Goal: Task Accomplishment & Management: Complete application form

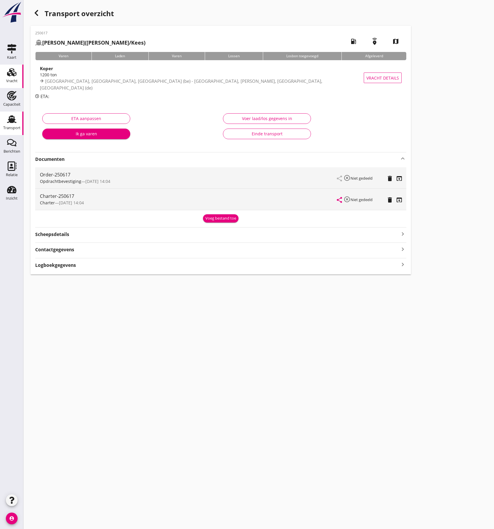
click at [12, 73] on use at bounding box center [11, 72] width 9 height 8
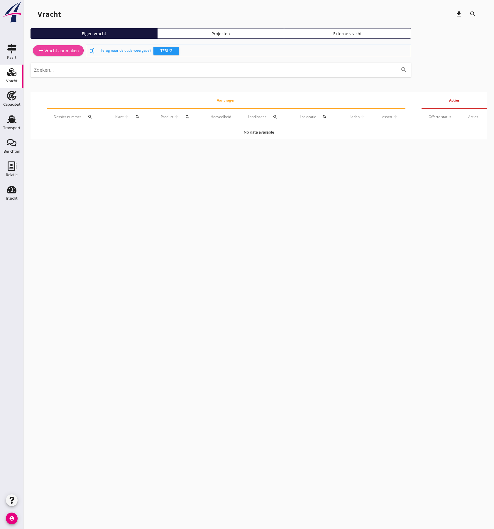
click at [59, 50] on div "add Vracht aanmaken" at bounding box center [58, 50] width 41 height 7
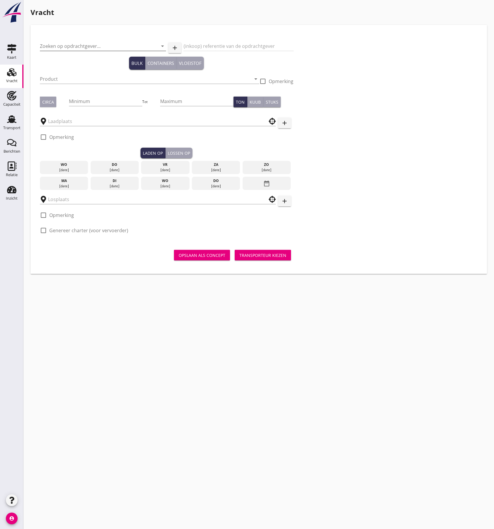
click at [80, 47] on input "Zoeken op opdrachtgever..." at bounding box center [95, 45] width 110 height 9
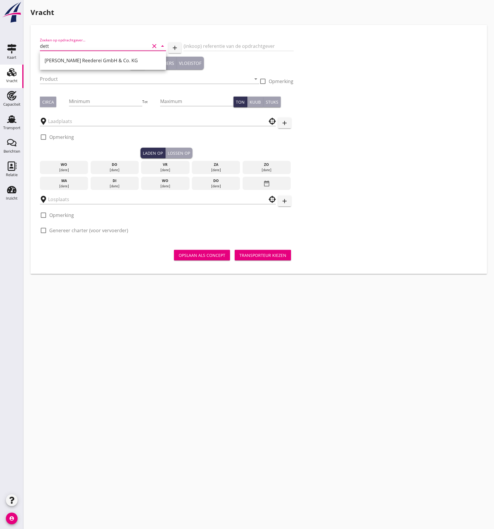
click at [77, 57] on div "[PERSON_NAME] Reederei GmbH & Co. KG" at bounding box center [103, 60] width 117 height 14
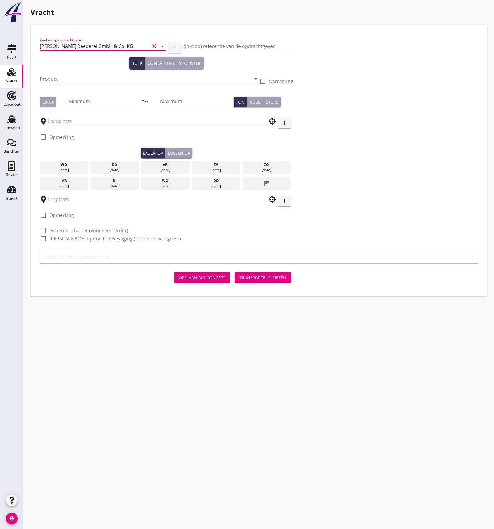
type input "[PERSON_NAME] Reederei GmbH & Co. KG"
drag, startPoint x: 59, startPoint y: 77, endPoint x: 65, endPoint y: 73, distance: 6.8
click at [59, 76] on input "Product" at bounding box center [145, 78] width 211 height 9
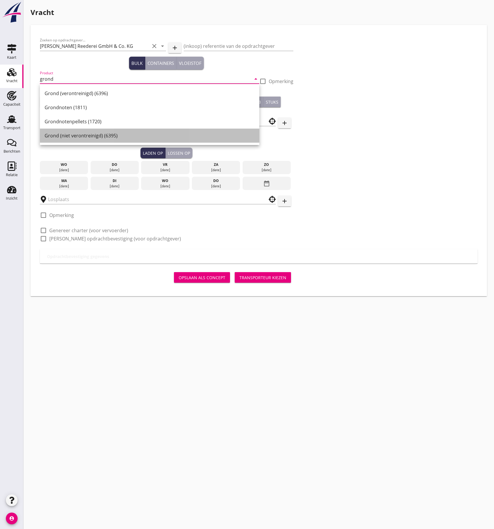
click at [75, 136] on div "Grond (niet verontreinigd) (6395)" at bounding box center [150, 135] width 210 height 7
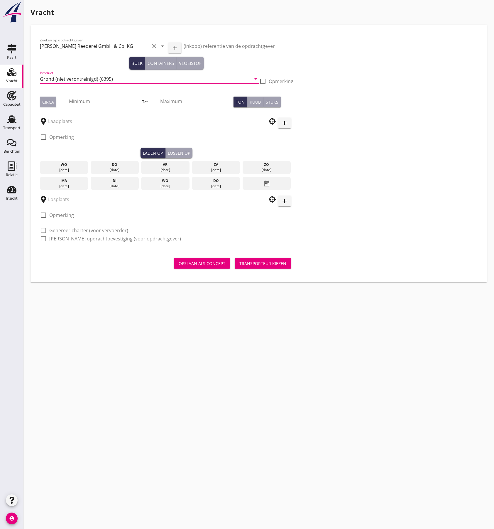
type input "Grond (niet verontreinigd) (6395)"
click at [61, 120] on input "text" at bounding box center [153, 121] width 211 height 9
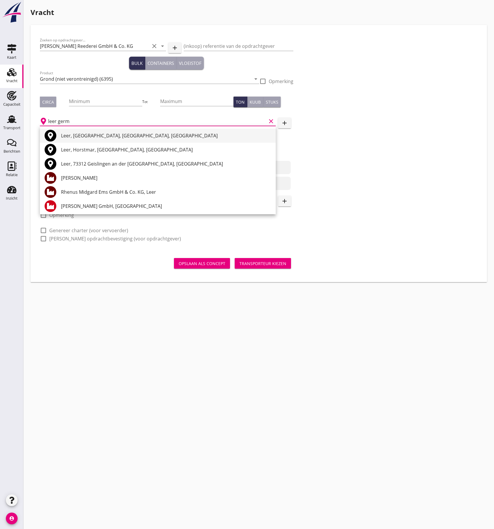
click at [89, 139] on div "Leer, [GEOGRAPHIC_DATA], [GEOGRAPHIC_DATA], [GEOGRAPHIC_DATA]" at bounding box center [166, 135] width 210 height 7
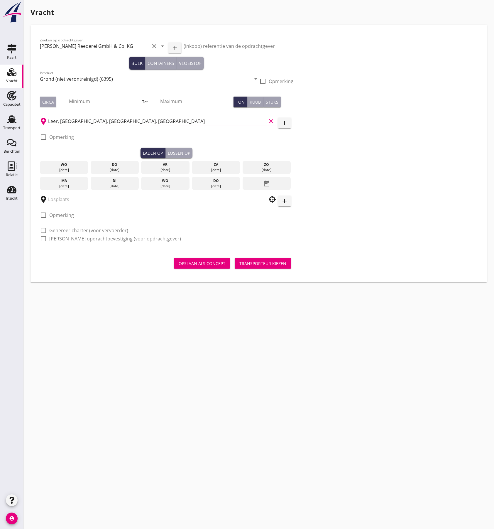
type input "Leer, [GEOGRAPHIC_DATA], [GEOGRAPHIC_DATA], [GEOGRAPHIC_DATA]"
click at [57, 132] on div "check_box_outline_blank Opmerking" at bounding box center [57, 139] width 34 height 15
click at [55, 137] on label "Opmerking" at bounding box center [61, 137] width 25 height 6
checkbox input "true"
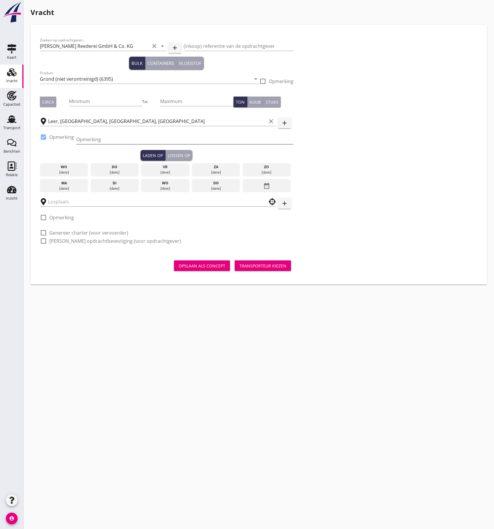
click at [91, 139] on input "Opmerking" at bounding box center [184, 139] width 217 height 9
type input "0"
click at [361, 168] on div "Zoeken op opdrachtgever... [PERSON_NAME] Reederei GmbH & Co. KG clear arrow_dro…" at bounding box center [259, 142] width 443 height 217
click at [169, 170] on div "[DATE]" at bounding box center [166, 172] width 46 height 5
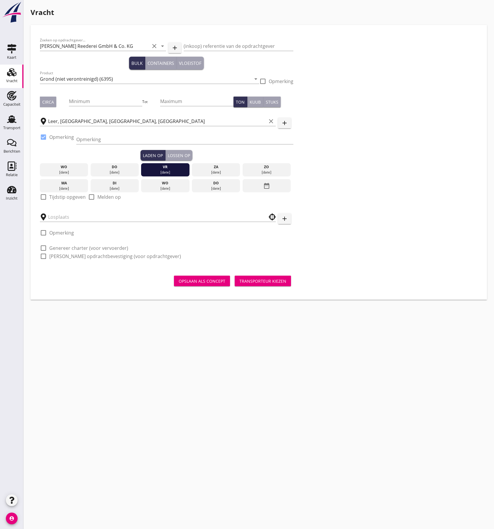
click at [53, 196] on label "Tijdstip opgeven" at bounding box center [67, 197] width 36 height 6
checkbox input "true"
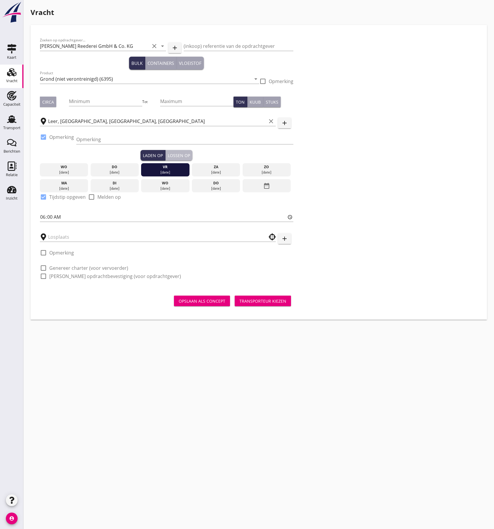
click at [179, 154] on div "Lossen op" at bounding box center [179, 155] width 22 height 6
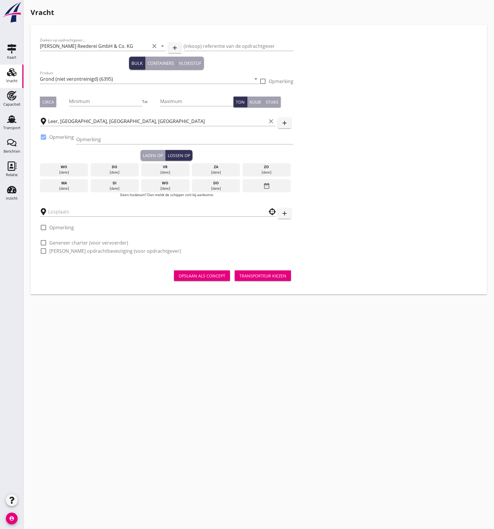
click at [120, 184] on div "di" at bounding box center [115, 183] width 46 height 5
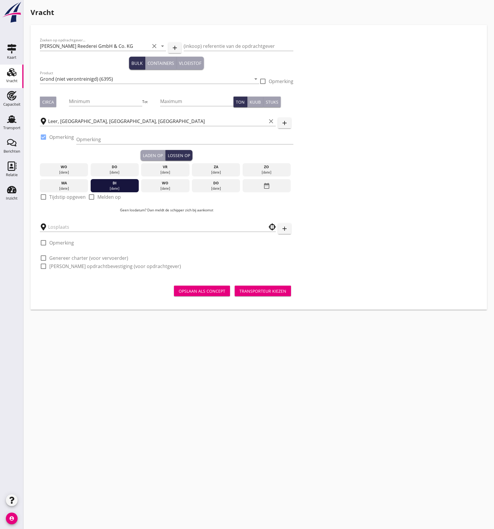
click at [40, 199] on div at bounding box center [43, 197] width 10 height 10
checkbox input "true"
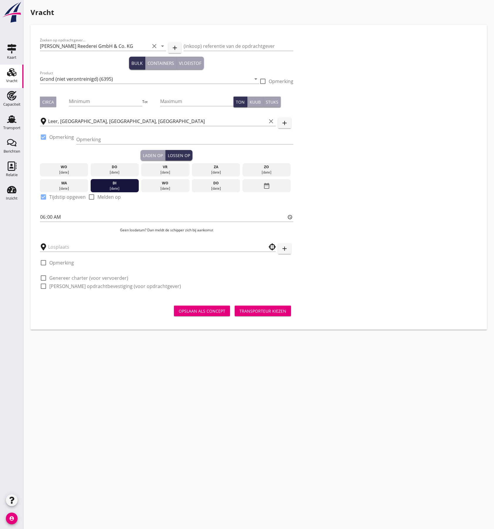
click at [49, 278] on div "check_box_outline_blank Genereer charter (voor vervoerder)" at bounding box center [84, 277] width 88 height 7
click at [42, 287] on div at bounding box center [43, 286] width 10 height 10
checkbox input "true"
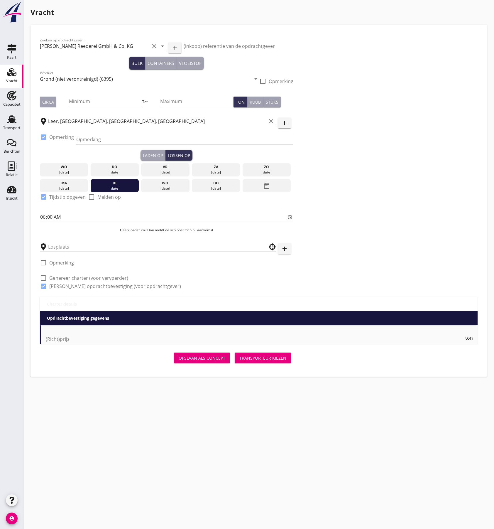
click at [43, 277] on div at bounding box center [43, 278] width 10 height 10
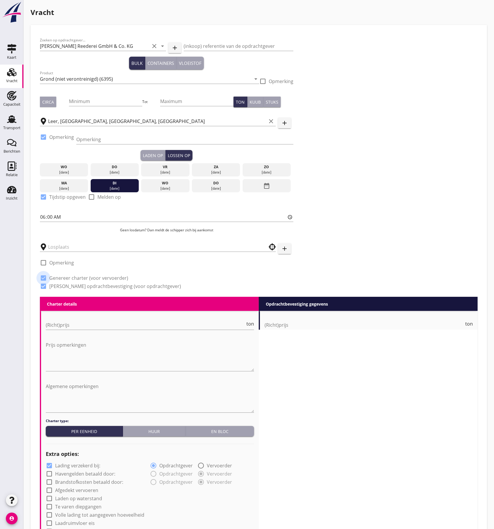
checkbox input "true"
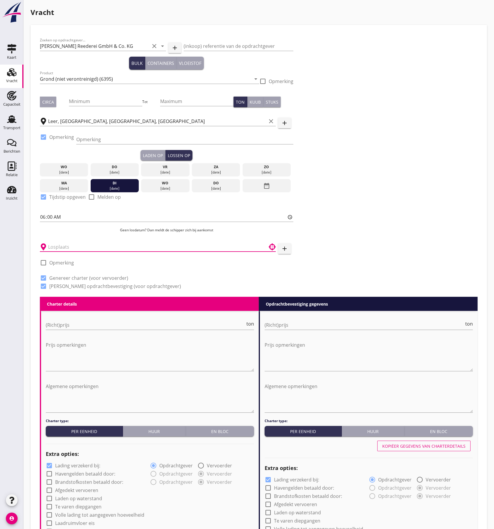
click at [62, 247] on input "text" at bounding box center [153, 246] width 211 height 9
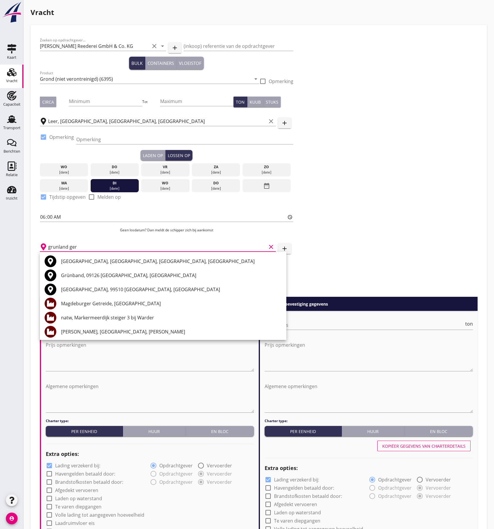
type input "grunland ger"
click at [347, 238] on div "Zoeken op opdrachtgever... [PERSON_NAME] Reederei GmbH & Co. KG clear arrow_dro…" at bounding box center [259, 165] width 443 height 262
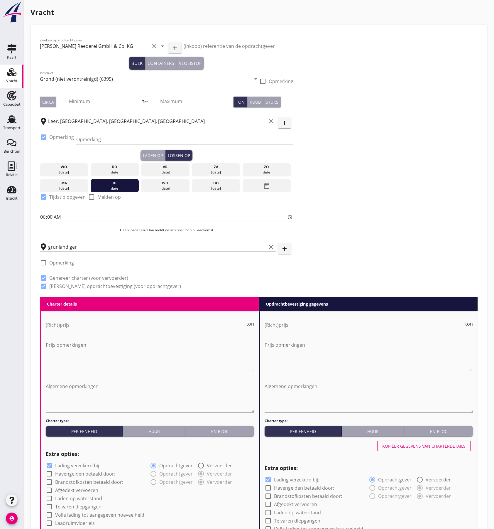
click at [268, 245] on icon "clear" at bounding box center [271, 246] width 7 height 7
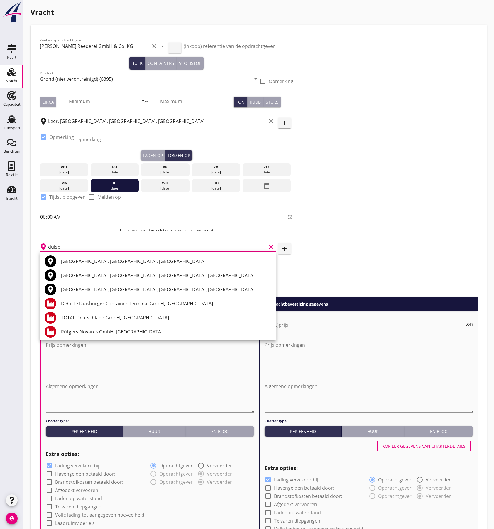
click at [70, 258] on div "[GEOGRAPHIC_DATA], [GEOGRAPHIC_DATA], [GEOGRAPHIC_DATA]" at bounding box center [166, 261] width 210 height 7
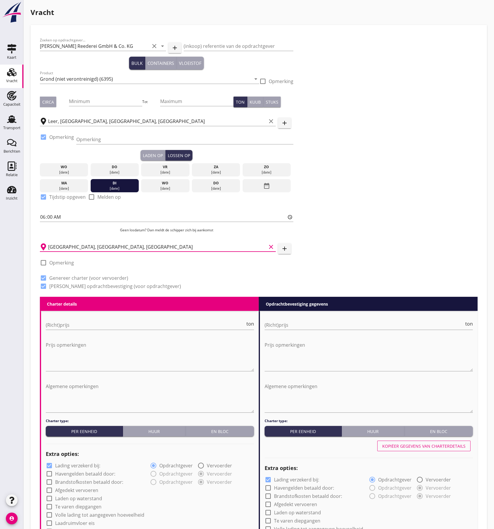
type input "[GEOGRAPHIC_DATA], [GEOGRAPHIC_DATA], [GEOGRAPHIC_DATA]"
click at [58, 265] on label "Opmerking" at bounding box center [61, 263] width 25 height 6
checkbox input "true"
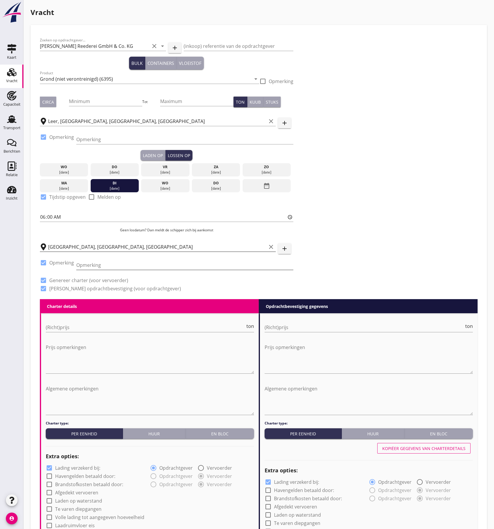
click at [93, 264] on input "Opmerking" at bounding box center [184, 264] width 217 height 9
type input "Lossen in [GEOGRAPHIC_DATA]"
click at [71, 325] on input "(Richt)prijs" at bounding box center [146, 327] width 200 height 9
type input "10"
type input "10.75"
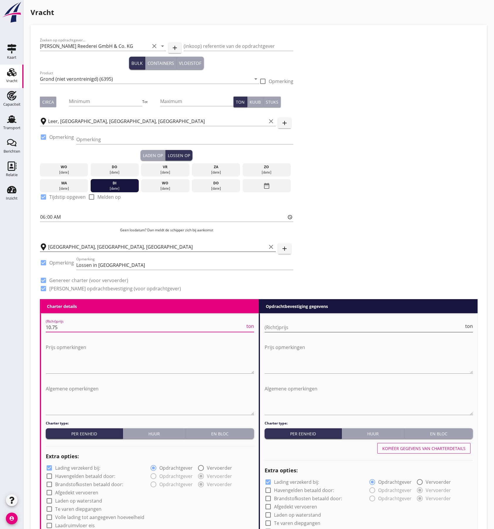
click at [282, 326] on input "(Richt)prijs" at bounding box center [365, 327] width 200 height 9
type input "10"
type input "10.75"
click at [426, 213] on div "Zoeken op opdrachtgever... [PERSON_NAME] Reederei GmbH & Co. KG clear arrow_dro…" at bounding box center [259, 166] width 443 height 265
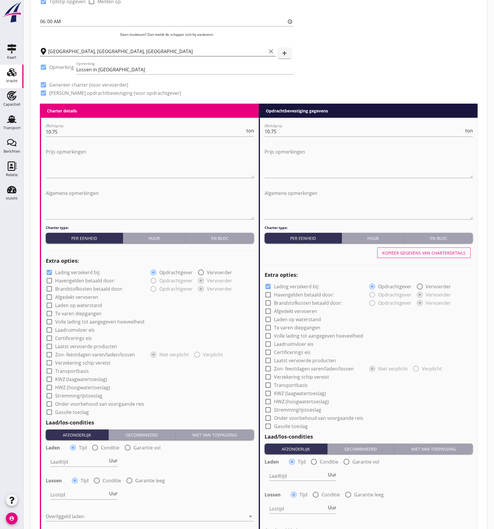
scroll to position [274, 0]
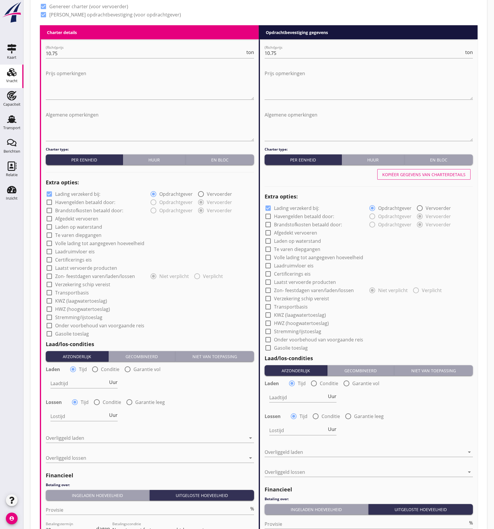
click at [48, 194] on div at bounding box center [49, 194] width 10 height 10
checkbox input "false"
click at [48, 219] on div at bounding box center [49, 219] width 10 height 10
checkbox input "true"
click at [49, 251] on div at bounding box center [49, 252] width 10 height 10
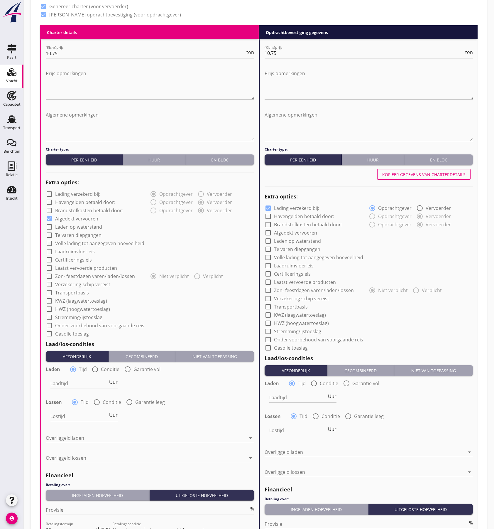
checkbox input "true"
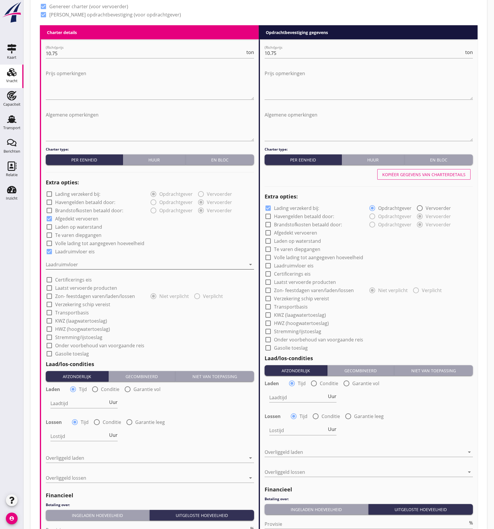
click at [57, 260] on div at bounding box center [146, 264] width 200 height 9
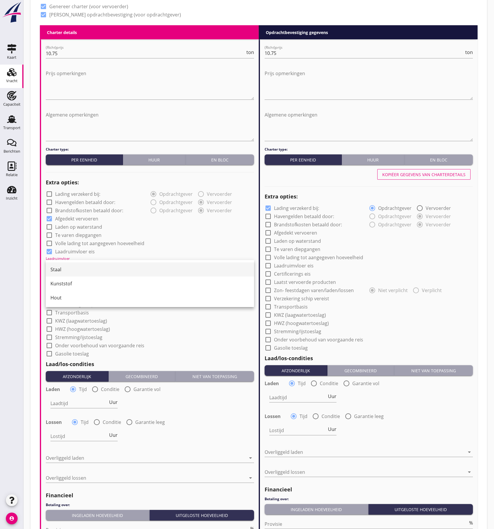
click at [74, 270] on div "Staal" at bounding box center [149, 269] width 199 height 7
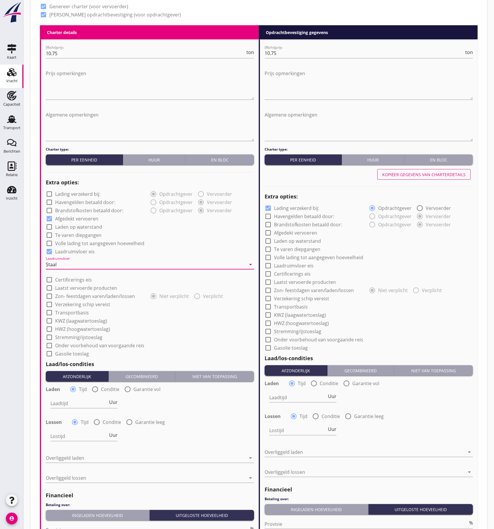
click at [65, 279] on label "Certificerings eis" at bounding box center [73, 280] width 37 height 6
checkbox input "true"
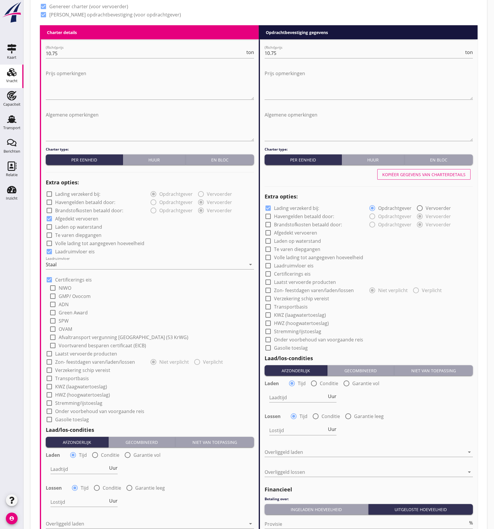
click at [53, 339] on div at bounding box center [53, 337] width 10 height 10
checkbox input "true"
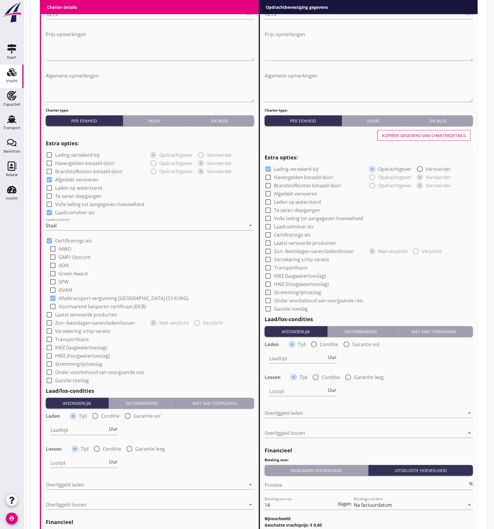
click at [48, 332] on div at bounding box center [49, 331] width 10 height 10
checkbox input "true"
click at [46, 339] on div at bounding box center [49, 339] width 10 height 10
checkbox input "true"
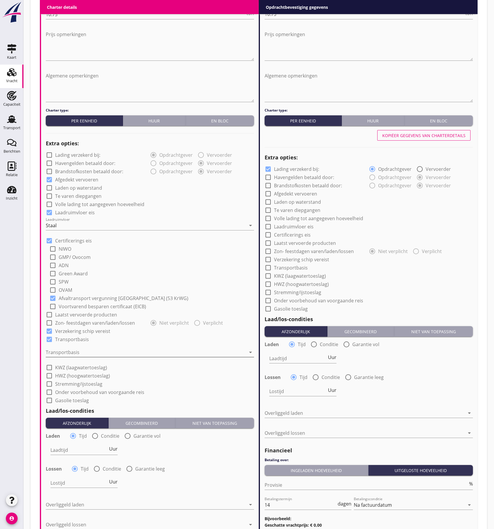
click at [74, 353] on div at bounding box center [146, 352] width 200 height 9
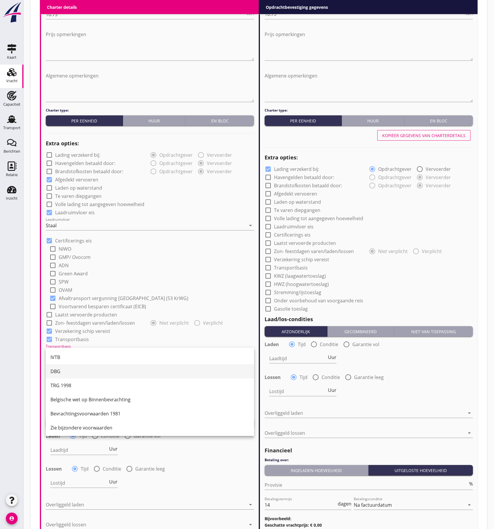
scroll to position [15, 0]
click at [79, 419] on div "CMNI m.u.v. Art 25, lid 2." at bounding box center [149, 426] width 199 height 14
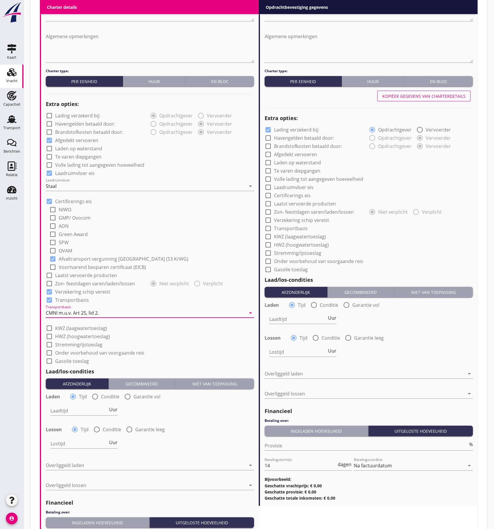
scroll to position [430, 0]
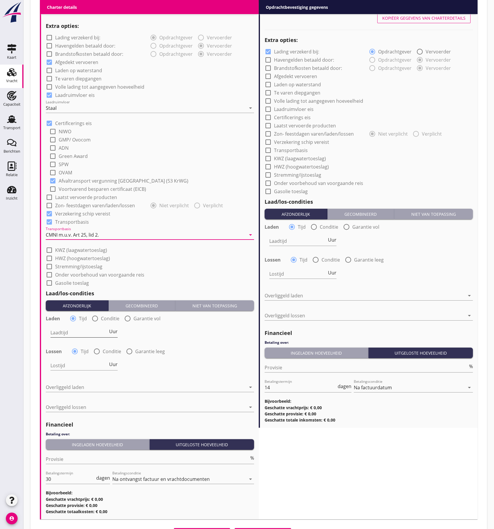
click at [64, 333] on input "Laadtijd" at bounding box center [79, 332] width 58 height 9
type input "24"
click at [55, 366] on input "Lostijd" at bounding box center [79, 365] width 58 height 9
type input "36"
click at [58, 390] on div at bounding box center [146, 387] width 200 height 9
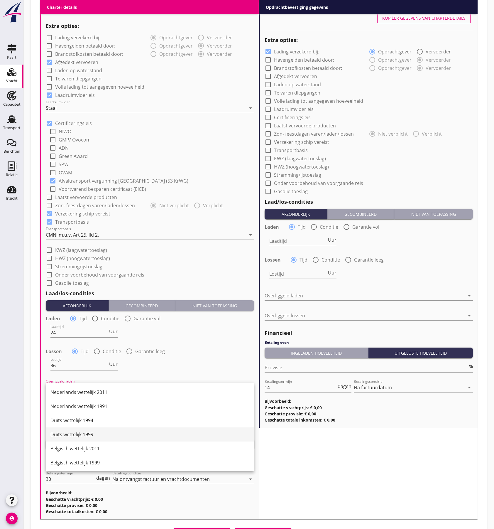
click at [80, 434] on div "Duits wettelijk 1999" at bounding box center [149, 434] width 199 height 7
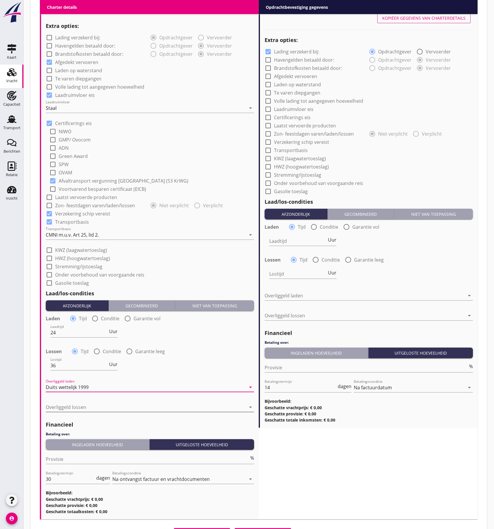
click at [97, 411] on div at bounding box center [146, 406] width 200 height 9
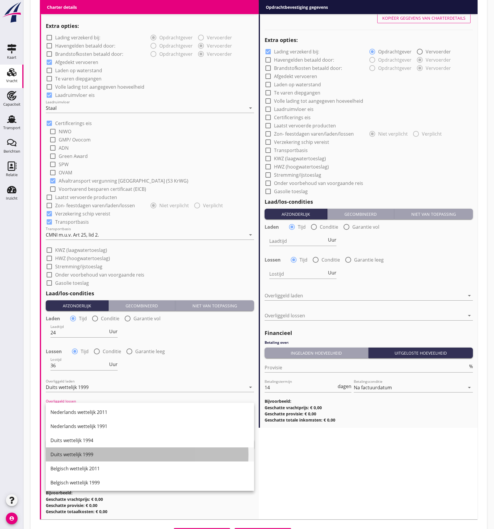
click at [95, 454] on div "Duits wettelijk 1999" at bounding box center [149, 454] width 199 height 7
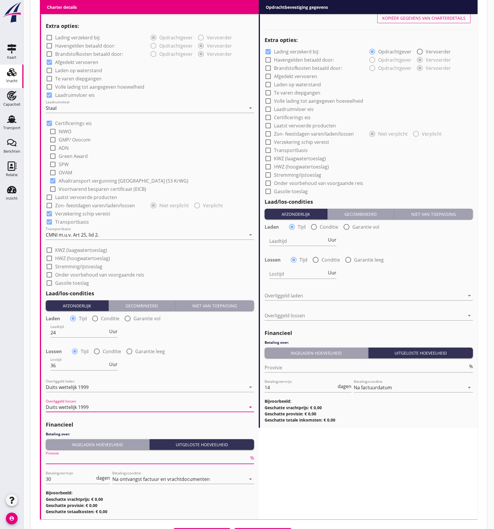
click at [85, 458] on input "Provisie" at bounding box center [147, 458] width 203 height 9
type input "5"
click at [224, 360] on div "Lostijd 36 Uur" at bounding box center [150, 365] width 210 height 21
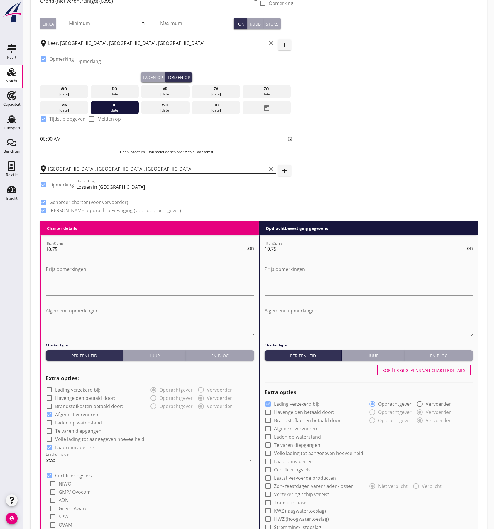
scroll to position [0, 0]
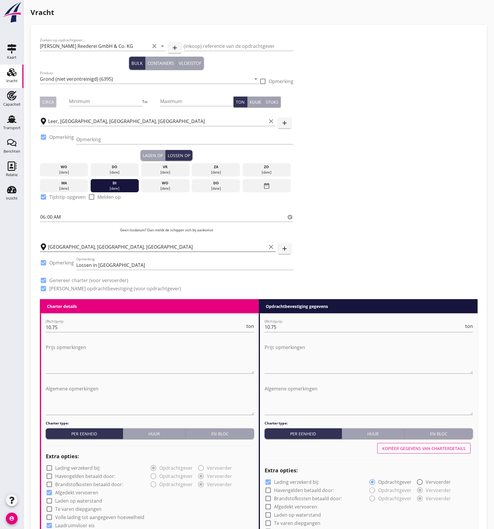
click at [49, 103] on div "Circa" at bounding box center [48, 102] width 12 height 6
click at [85, 101] on input "Minimum" at bounding box center [106, 101] width 74 height 9
type input "1150"
click at [407, 448] on div "Kopiëer gegevens van charterdetails" at bounding box center [424, 448] width 83 height 6
checkbox input "false"
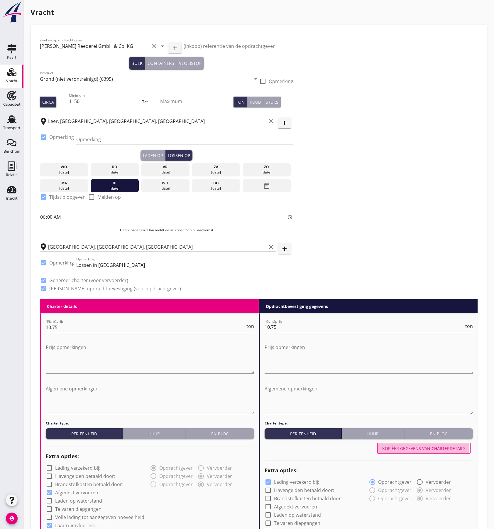
checkbox input "true"
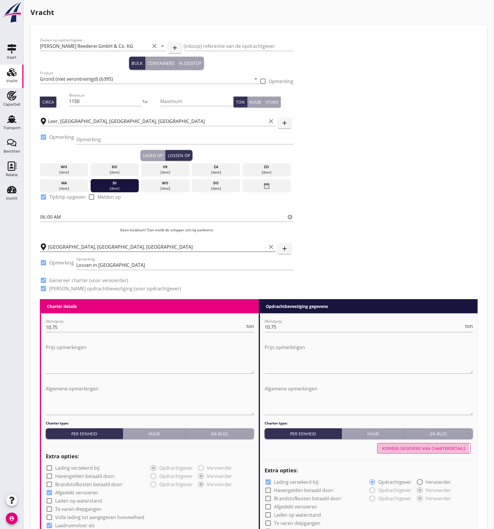
checkbox input "true"
type input "24"
type input "36"
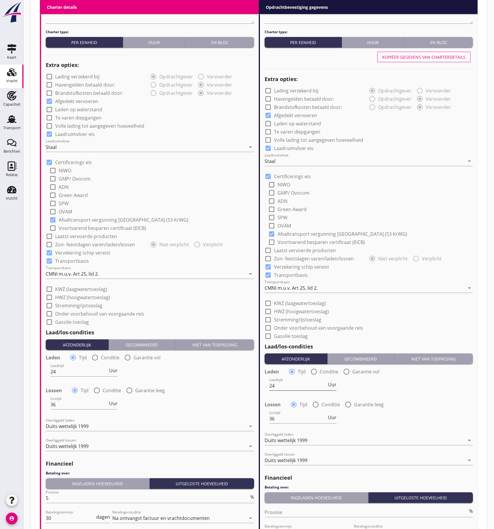
scroll to position [475, 0]
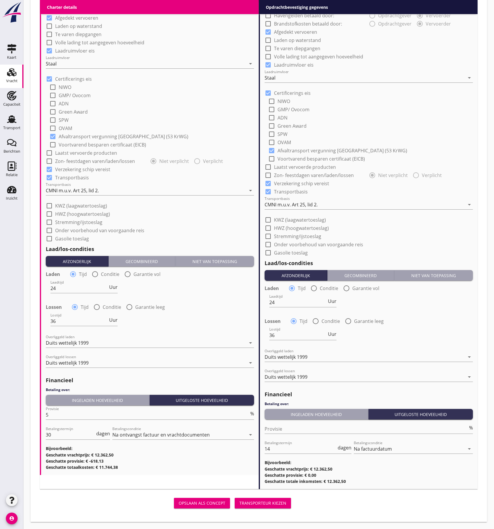
click at [266, 504] on div "Transporteur kiezen" at bounding box center [263, 503] width 47 height 6
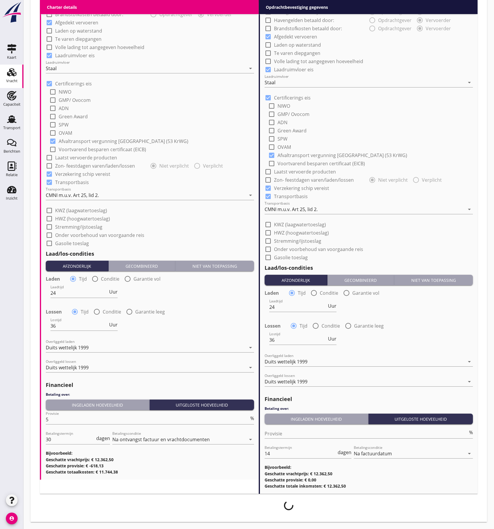
scroll to position [470, 0]
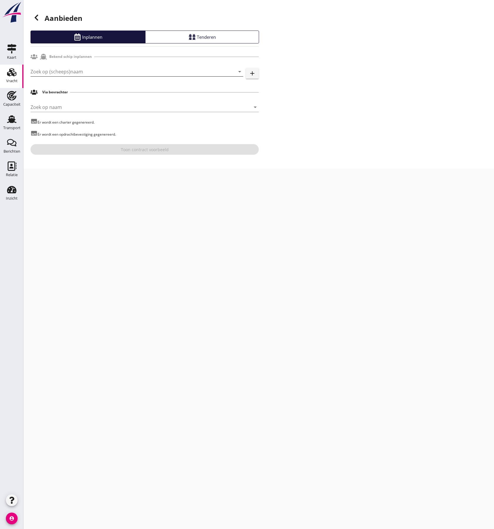
click at [58, 73] on input "Zoek op (scheeps)naam" at bounding box center [129, 71] width 196 height 9
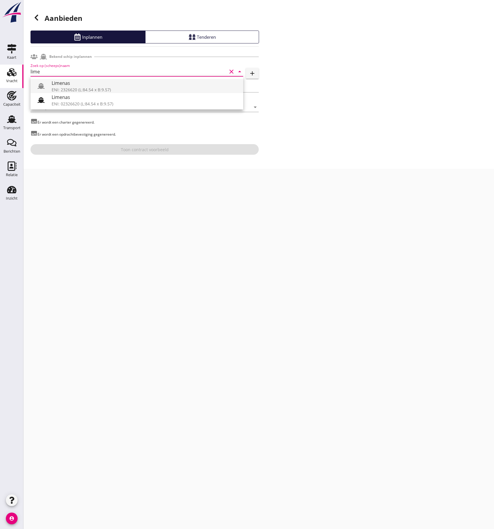
click at [70, 82] on div "Limenas" at bounding box center [145, 83] width 187 height 7
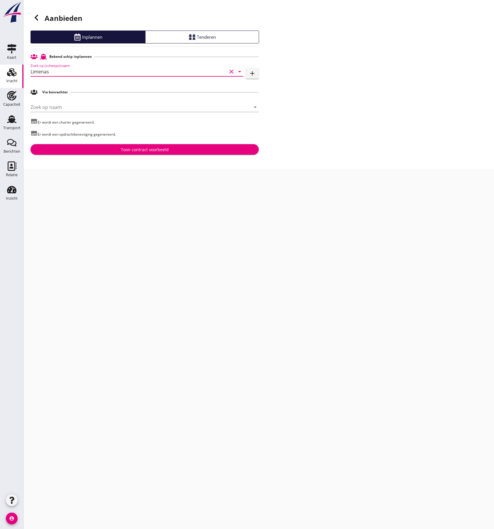
type input "Limenas"
click at [110, 151] on div "Toon contract voorbeeld" at bounding box center [144, 149] width 219 height 6
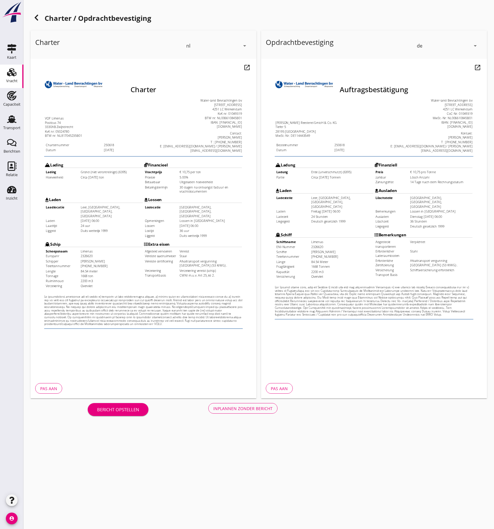
click at [229, 410] on div "Inplannen zonder bericht" at bounding box center [242, 408] width 59 height 6
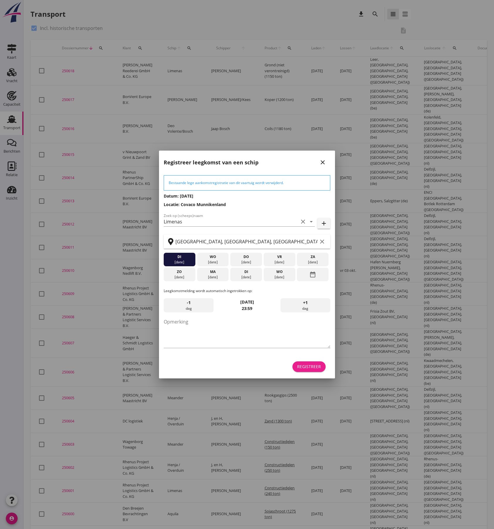
click at [312, 368] on div "Registreer" at bounding box center [309, 366] width 24 height 6
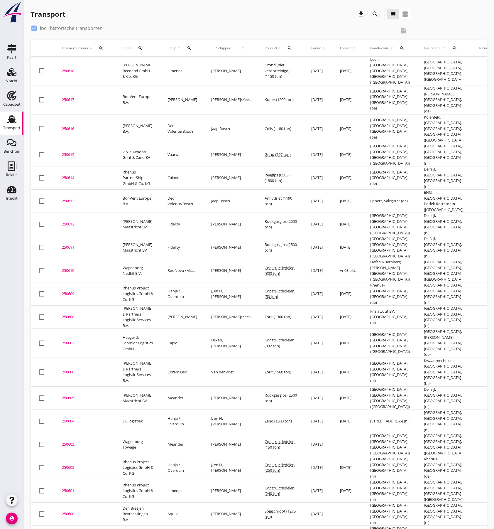
drag, startPoint x: 65, startPoint y: 68, endPoint x: 62, endPoint y: 61, distance: 7.2
click at [65, 68] on div "250618" at bounding box center [85, 71] width 47 height 6
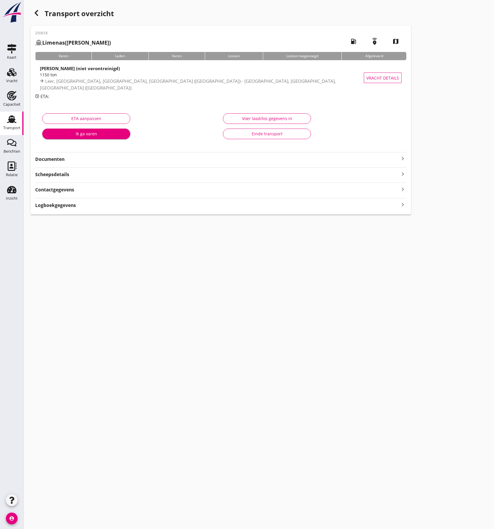
click at [78, 159] on strong "Documenten" at bounding box center [217, 159] width 364 height 7
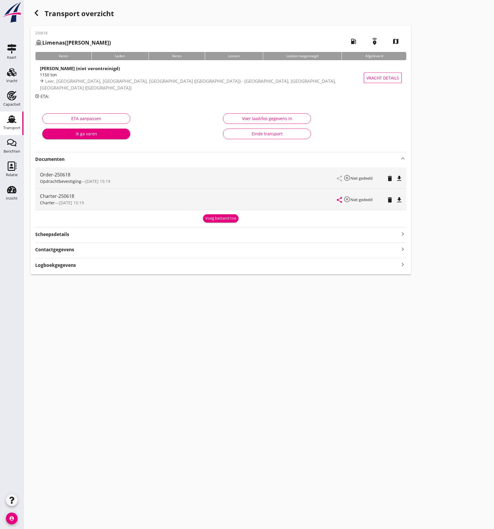
click at [401, 178] on icon "file_download" at bounding box center [399, 178] width 7 height 7
click at [397, 198] on icon "file_download" at bounding box center [399, 199] width 7 height 7
